Goal: Task Accomplishment & Management: Use online tool/utility

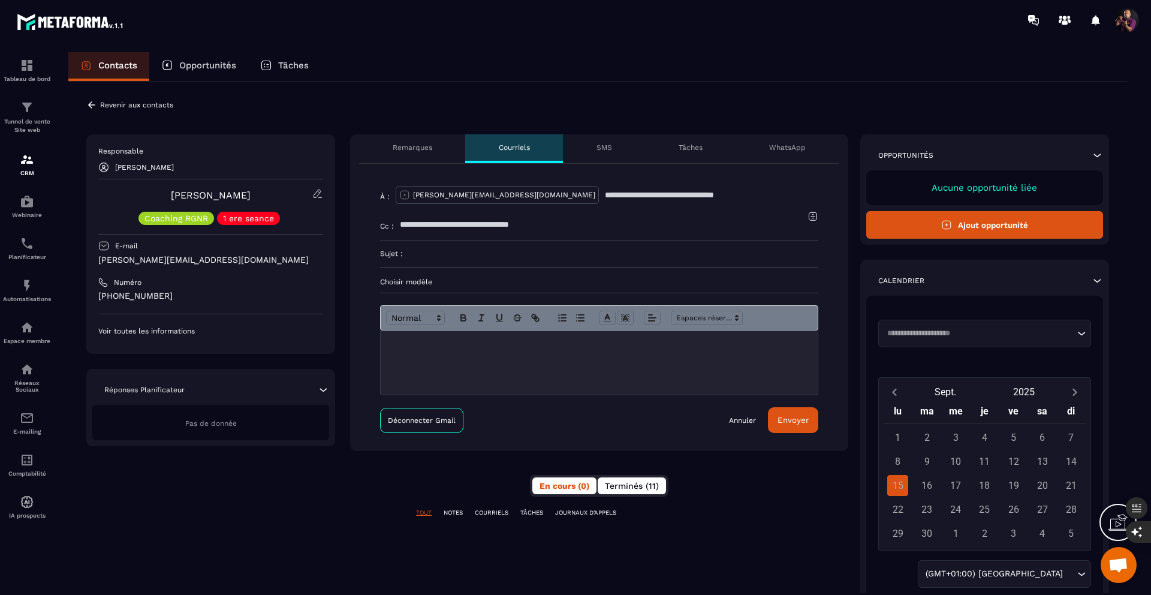
click at [299, 289] on span "Terminés (11)" at bounding box center [632, 486] width 54 height 10
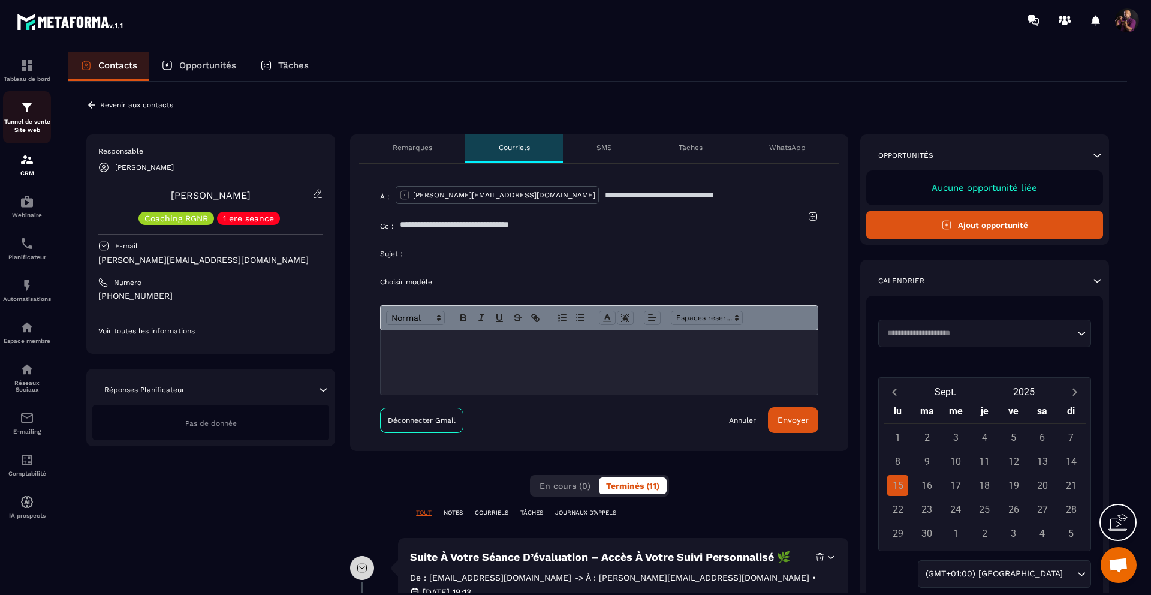
click at [26, 111] on img at bounding box center [27, 107] width 14 height 14
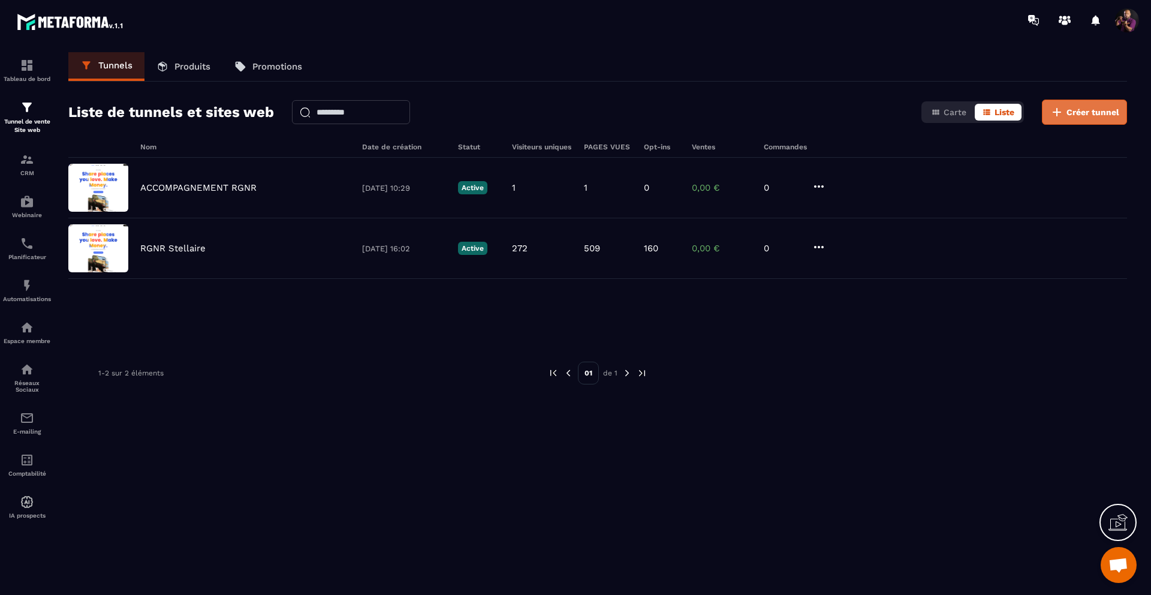
click at [299, 114] on span "Créer tunnel" at bounding box center [1092, 112] width 53 height 12
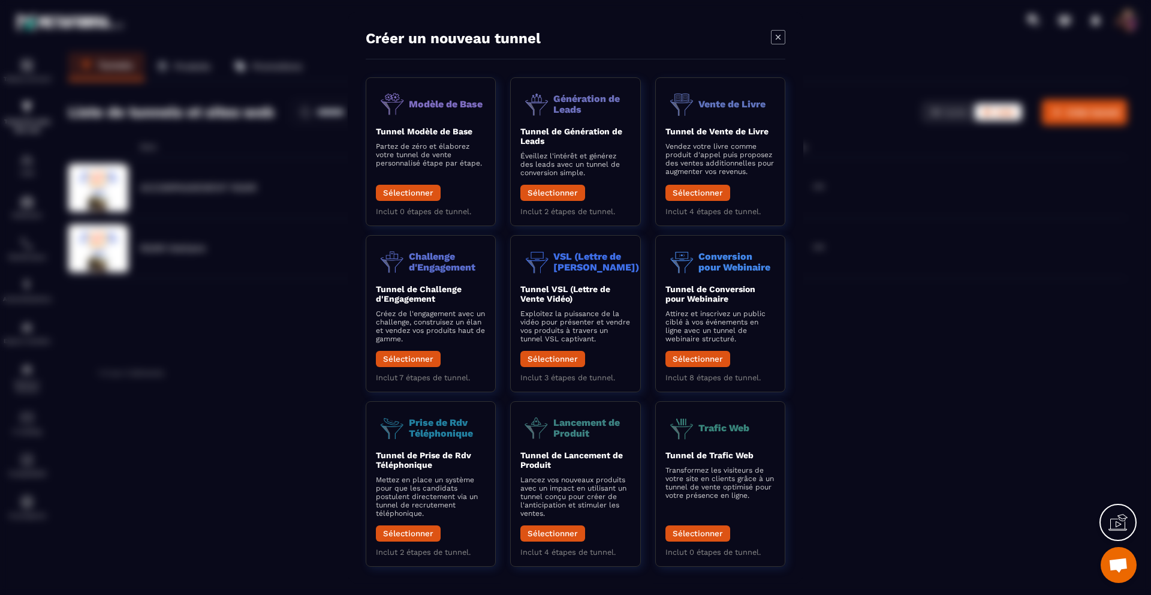
click at [299, 38] on icon "Modal window" at bounding box center [778, 37] width 14 height 14
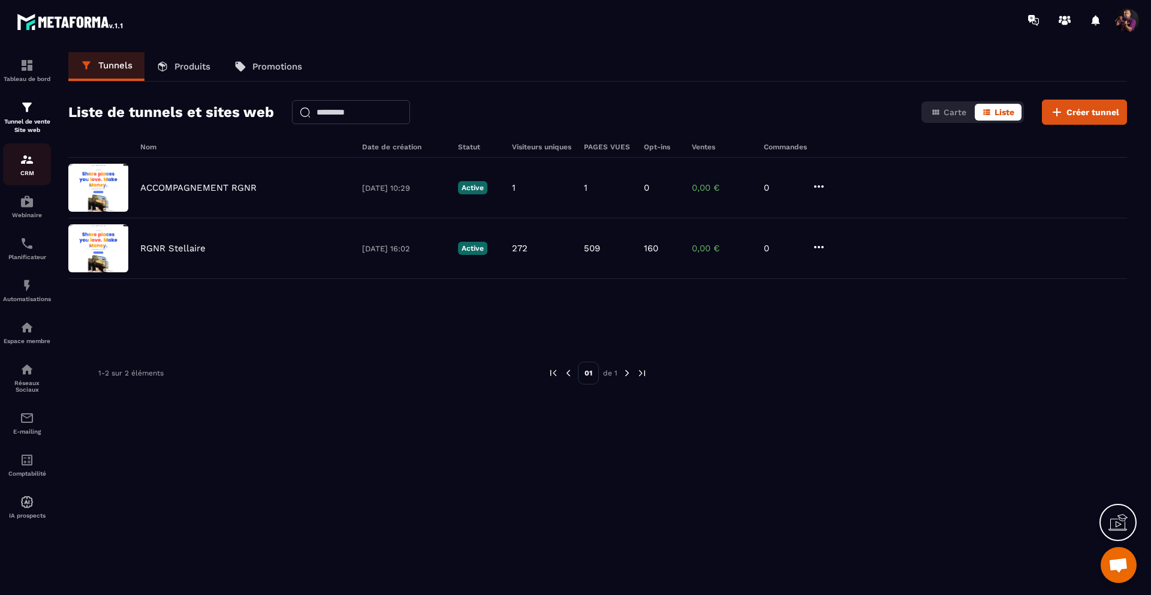
click at [22, 182] on link "CRM" at bounding box center [27, 164] width 48 height 42
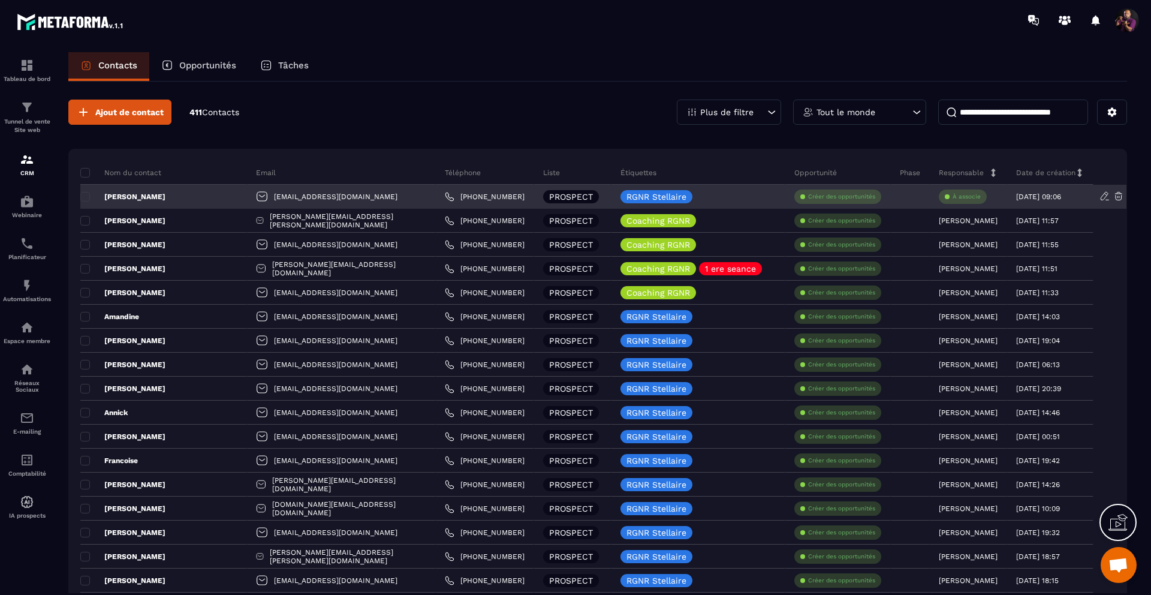
click at [128, 194] on div "[PERSON_NAME]" at bounding box center [163, 197] width 167 height 24
